Goal: Task Accomplishment & Management: Manage account settings

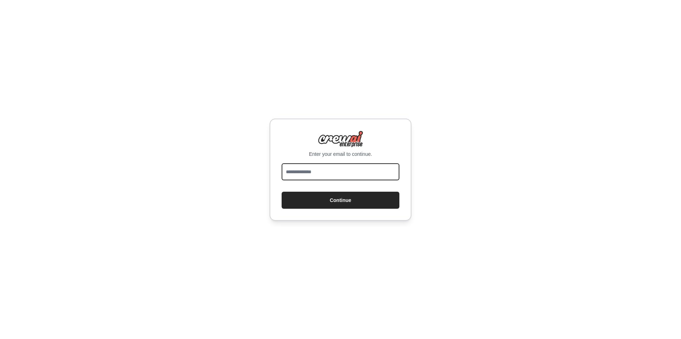
click at [327, 173] on input "email" at bounding box center [341, 171] width 118 height 17
type input "**********"
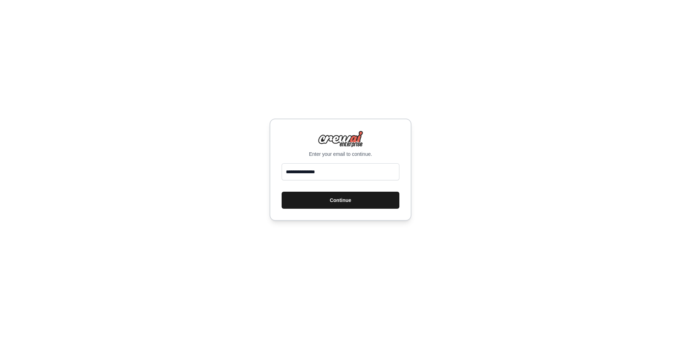
click at [329, 196] on button "Continue" at bounding box center [341, 199] width 118 height 17
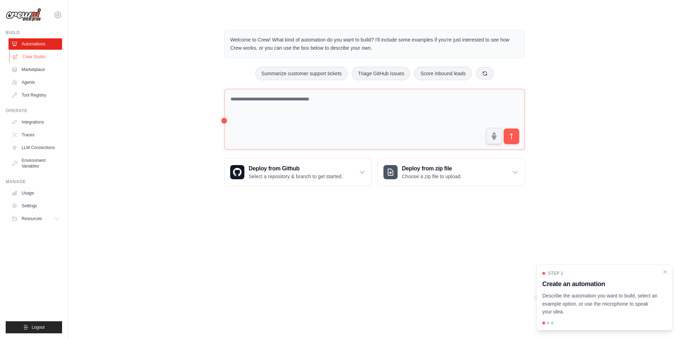
click at [38, 58] on link "Crew Studio" at bounding box center [36, 56] width 54 height 11
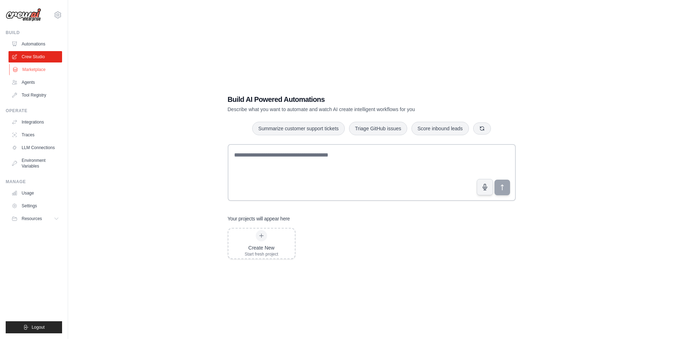
click at [35, 67] on link "Marketplace" at bounding box center [36, 69] width 54 height 11
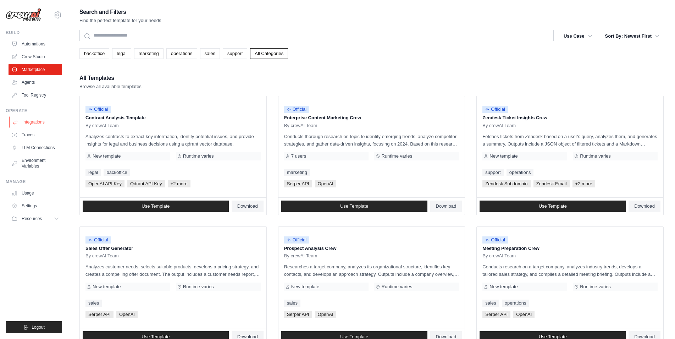
click at [32, 123] on link "Integrations" at bounding box center [36, 121] width 54 height 11
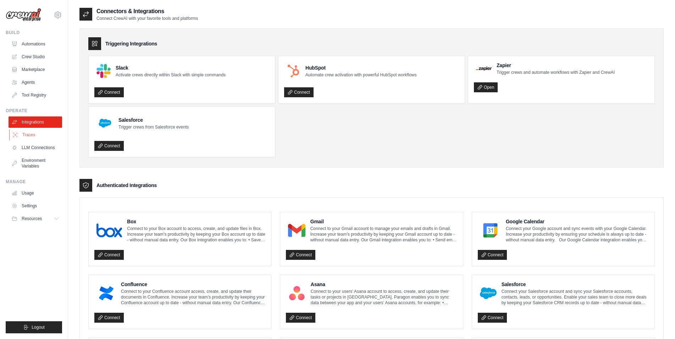
click at [30, 137] on link "Traces" at bounding box center [36, 134] width 54 height 11
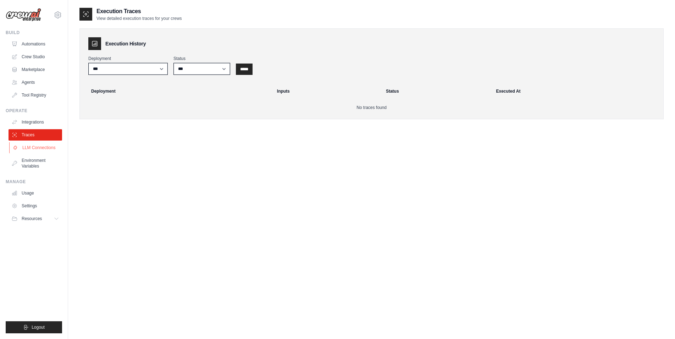
click at [31, 150] on link "LLM Connections" at bounding box center [36, 147] width 54 height 11
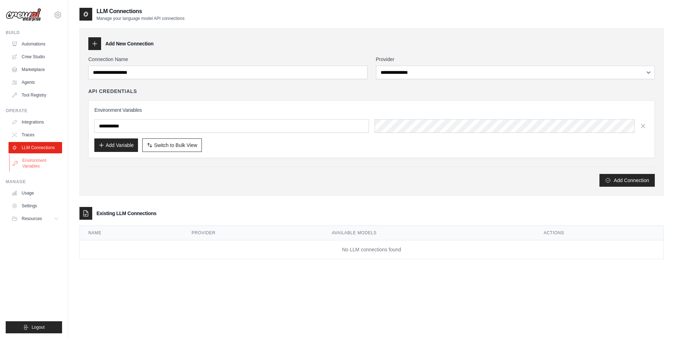
click at [30, 165] on link "Environment Variables" at bounding box center [36, 163] width 54 height 17
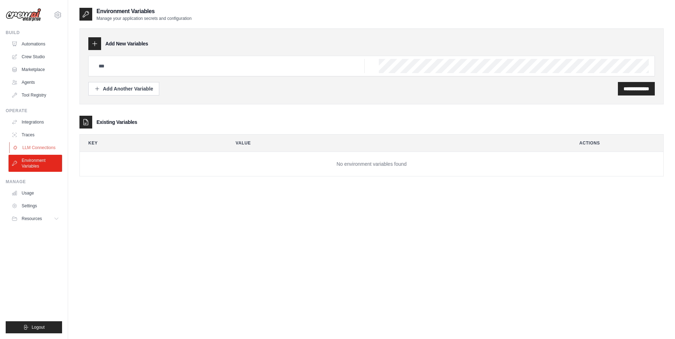
click at [44, 146] on link "LLM Connections" at bounding box center [36, 147] width 54 height 11
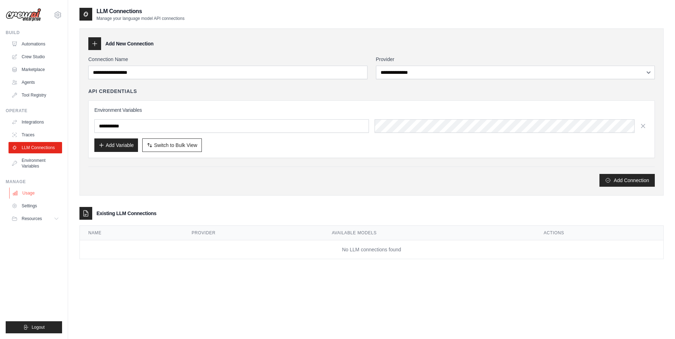
click at [30, 193] on link "Usage" at bounding box center [36, 192] width 54 height 11
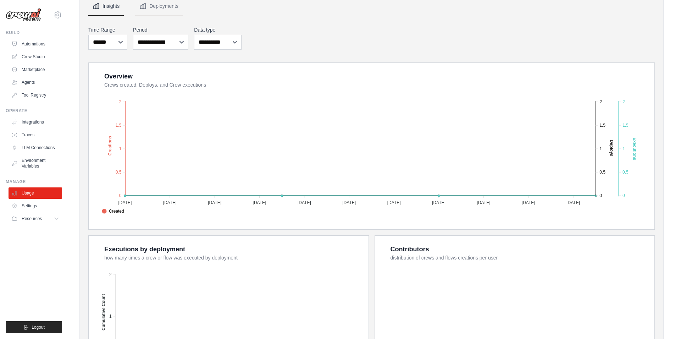
scroll to position [176, 0]
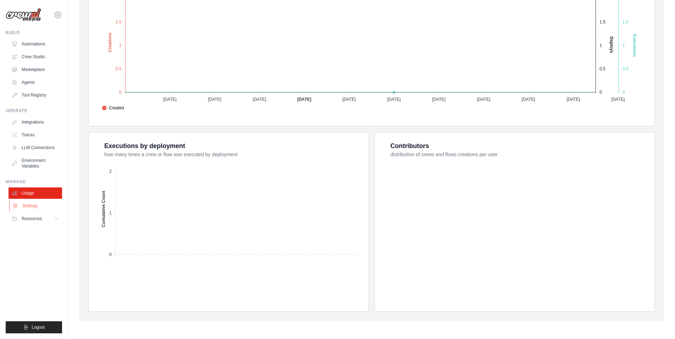
click at [22, 206] on link "Settings" at bounding box center [36, 205] width 54 height 11
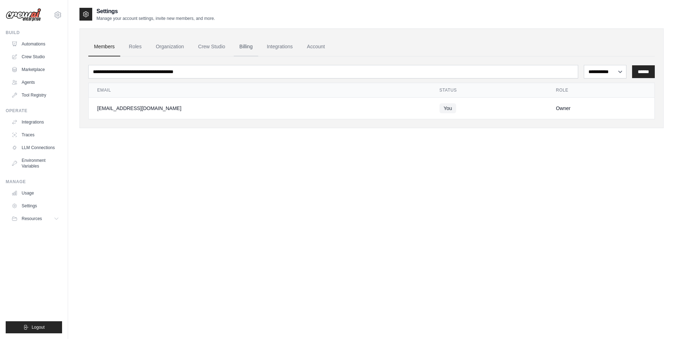
click at [247, 47] on link "Billing" at bounding box center [246, 46] width 24 height 19
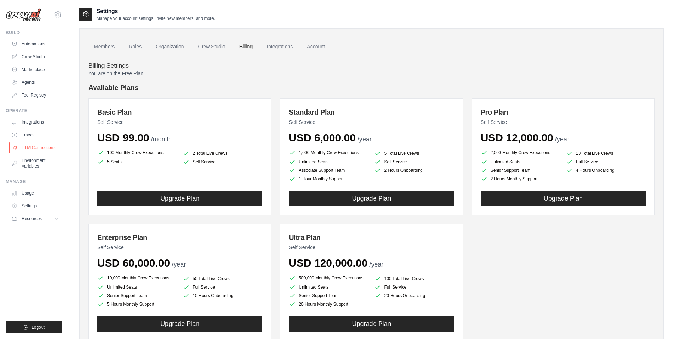
click at [41, 148] on link "LLM Connections" at bounding box center [36, 147] width 54 height 11
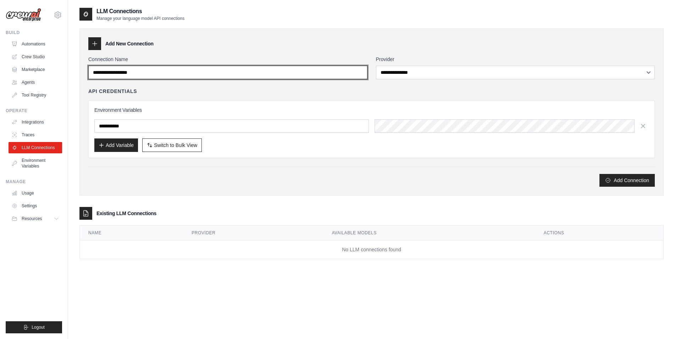
click at [199, 73] on input "Connection Name" at bounding box center [227, 72] width 279 height 13
drag, startPoint x: 171, startPoint y: 73, endPoint x: 75, endPoint y: 69, distance: 96.2
click at [88, 69] on input "Connection Name" at bounding box center [227, 72] width 279 height 13
type input "******"
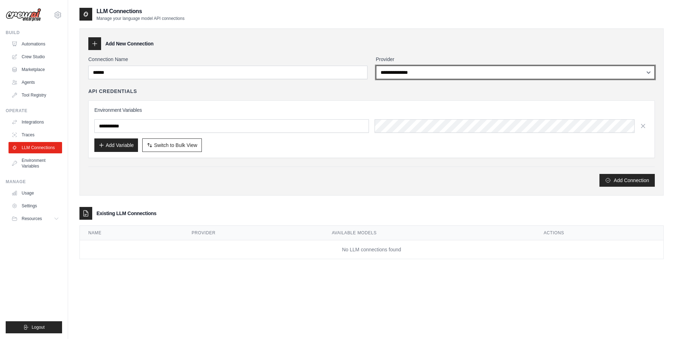
click at [376, 66] on select "**********" at bounding box center [515, 72] width 279 height 13
select select "******"
click option "******" at bounding box center [0, 0] width 0 height 0
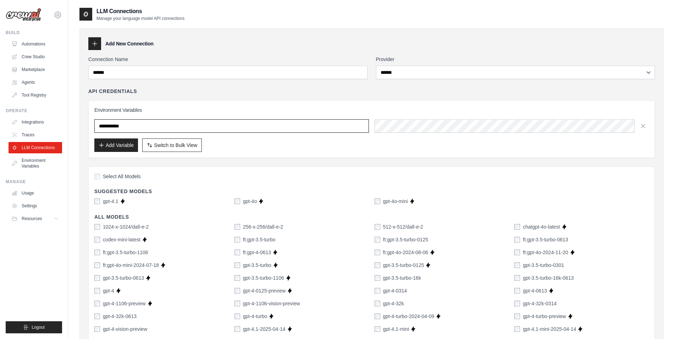
drag, startPoint x: 118, startPoint y: 125, endPoint x: 85, endPoint y: 124, distance: 32.3
click at [94, 124] on input "text" at bounding box center [231, 125] width 274 height 13
drag, startPoint x: 100, startPoint y: 126, endPoint x: 116, endPoint y: 128, distance: 15.7
click at [116, 128] on input "text" at bounding box center [231, 125] width 274 height 13
click at [97, 125] on input "text" at bounding box center [231, 125] width 274 height 13
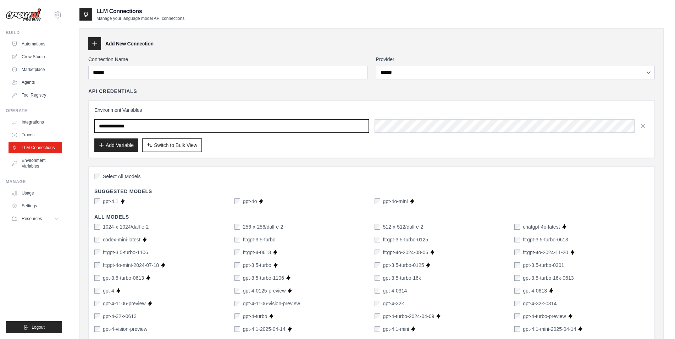
type input "**********"
click at [401, 126] on div at bounding box center [511, 125] width 274 height 13
click at [401, 150] on div "Add Variable Switch to Bulk View Switch to Table View" at bounding box center [371, 144] width 554 height 13
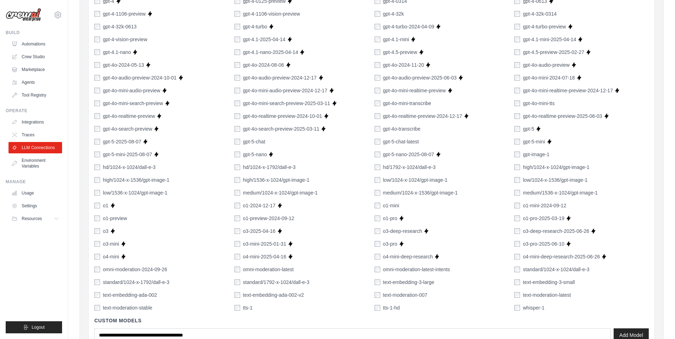
scroll to position [423, 0]
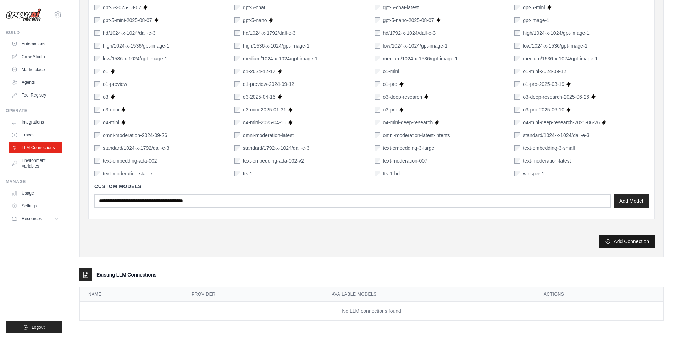
click at [622, 239] on button "Add Connection" at bounding box center [626, 241] width 55 height 13
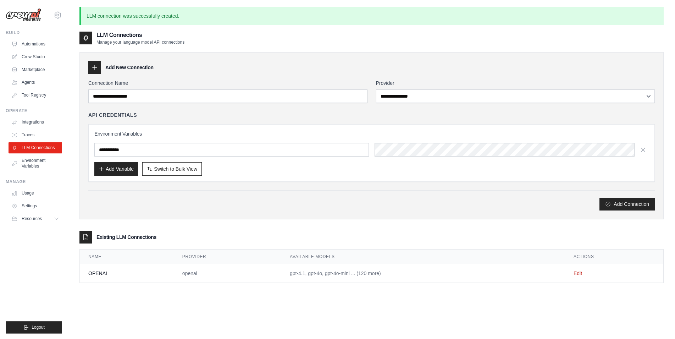
scroll to position [0, 0]
click at [34, 163] on link "Environment Variables" at bounding box center [36, 163] width 54 height 17
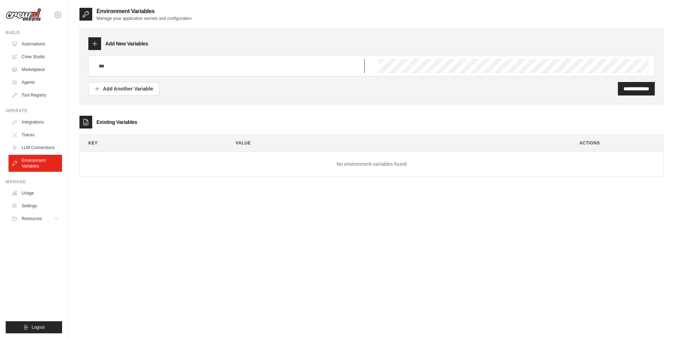
click at [113, 68] on input "text" at bounding box center [229, 66] width 270 height 14
type input "**********"
